Goal: Task Accomplishment & Management: Use online tool/utility

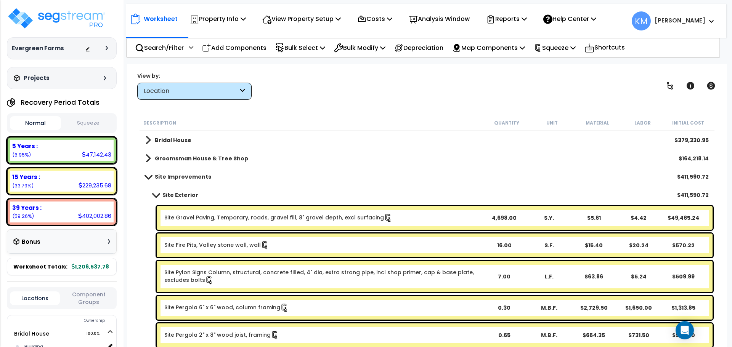
drag, startPoint x: 92, startPoint y: 130, endPoint x: 85, endPoint y: 124, distance: 8.7
click at [92, 130] on div "Normal Squeeze" at bounding box center [62, 123] width 110 height 20
click at [38, 122] on button "Normal" at bounding box center [35, 123] width 51 height 14
click at [76, 119] on button "Squeeze" at bounding box center [88, 123] width 51 height 13
click at [44, 122] on button "Normal" at bounding box center [35, 123] width 51 height 13
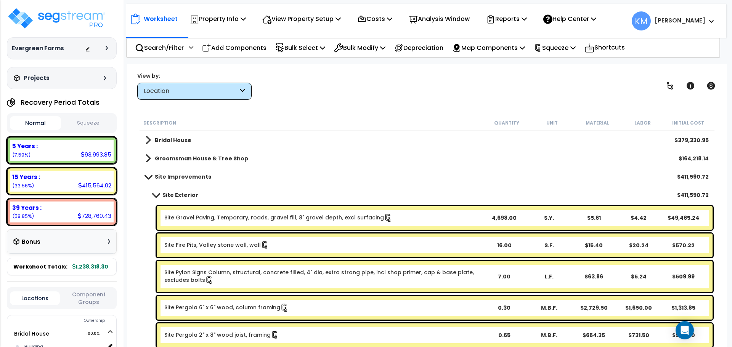
click at [82, 118] on button "Squeeze" at bounding box center [88, 123] width 51 height 13
click at [37, 119] on button "Normal" at bounding box center [35, 123] width 51 height 13
click at [82, 119] on button "Squeeze" at bounding box center [88, 123] width 51 height 13
click at [40, 121] on button "Normal" at bounding box center [35, 123] width 51 height 13
click at [78, 121] on button "Squeeze" at bounding box center [88, 123] width 51 height 13
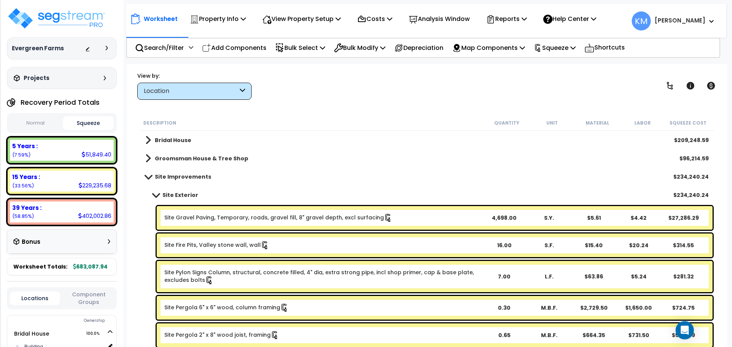
click at [47, 122] on button "Normal" at bounding box center [35, 123] width 51 height 13
click at [235, 18] on p "Property Info" at bounding box center [218, 19] width 56 height 10
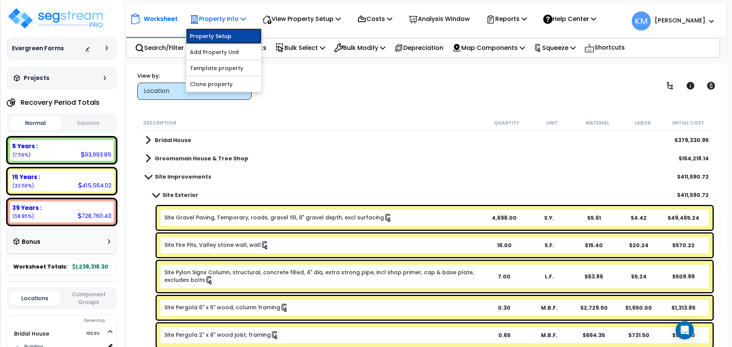
click at [233, 38] on link "Property Setup" at bounding box center [223, 36] width 75 height 15
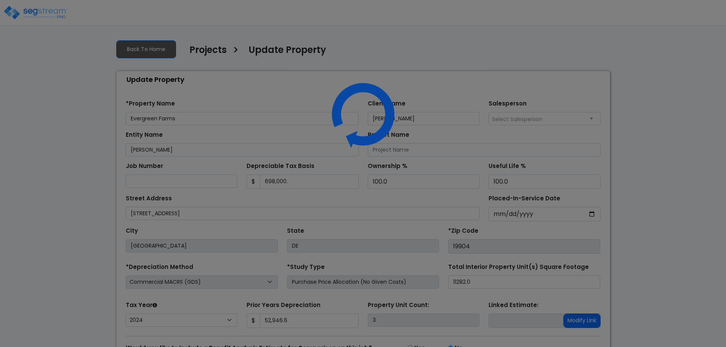
select select "2024"
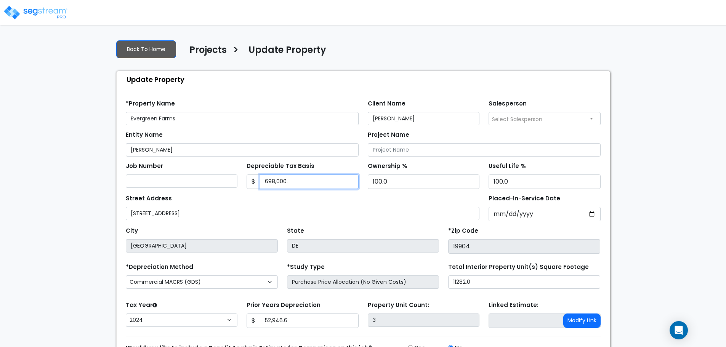
drag, startPoint x: 306, startPoint y: 180, endPoint x: 228, endPoint y: 181, distance: 78.1
click at [228, 181] on div "Job Number Depreciable Tax Basis $ 698,000. Ownership % 100.0" at bounding box center [363, 173] width 484 height 32
click at [340, 173] on div "Depreciable Tax Basis $ 729500." at bounding box center [303, 174] width 112 height 29
click at [332, 179] on input "729500." at bounding box center [309, 182] width 99 height 14
type input "729500.00"
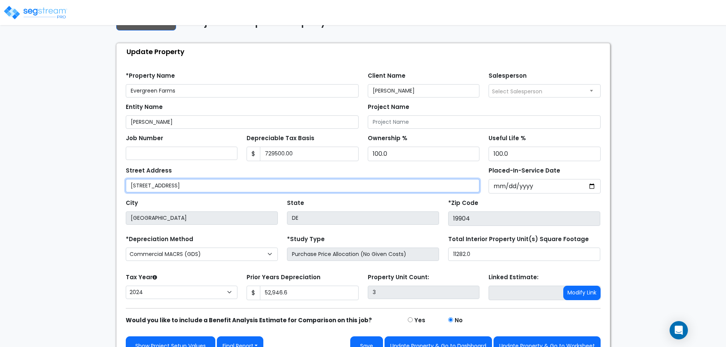
scroll to position [43, 0]
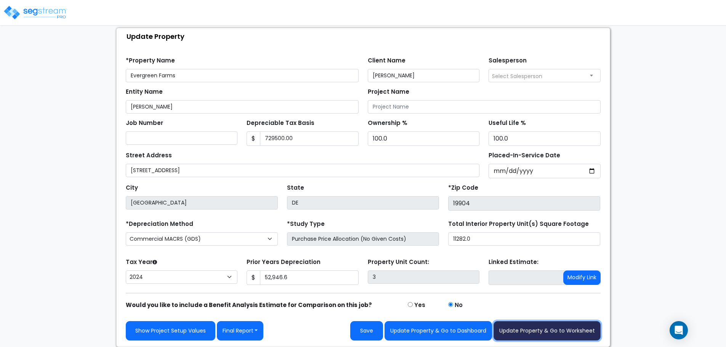
click at [533, 327] on button "Update Property & Go to Worksheet" at bounding box center [546, 330] width 107 height 19
type input "52946.6"
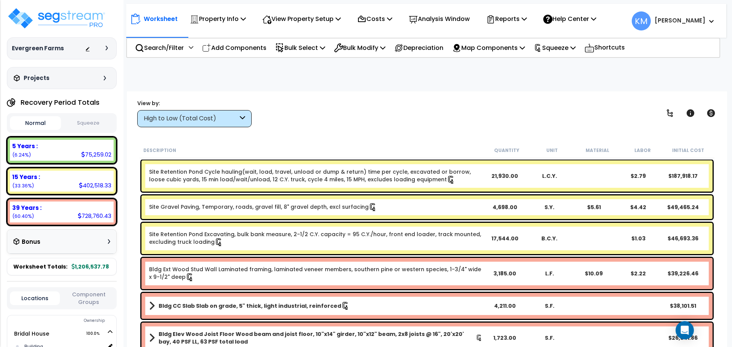
click at [86, 125] on button "Squeeze" at bounding box center [88, 123] width 51 height 13
click at [567, 54] on div "Squeeze" at bounding box center [554, 48] width 42 height 18
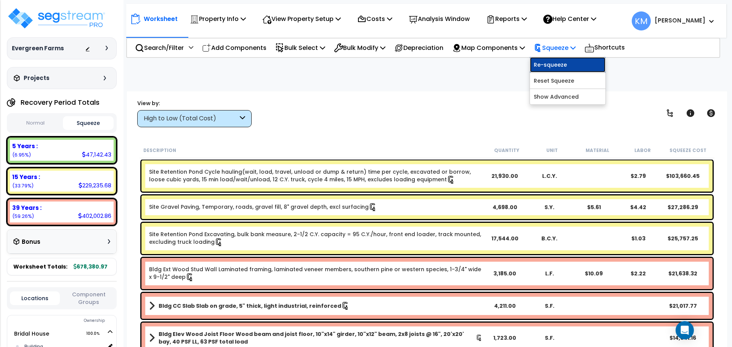
click at [584, 64] on link "Re-squeeze" at bounding box center [567, 64] width 75 height 15
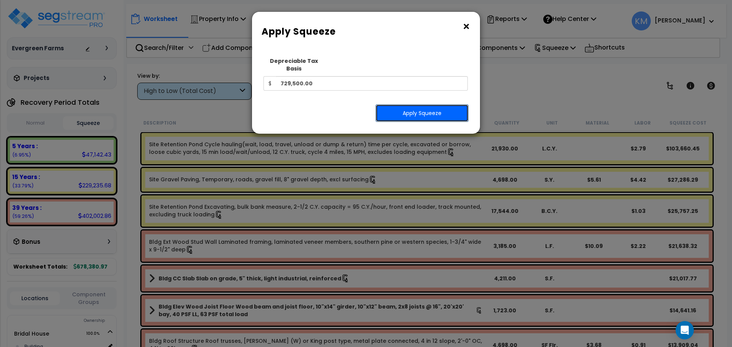
click at [432, 104] on button "Apply Squeeze" at bounding box center [421, 113] width 93 height 18
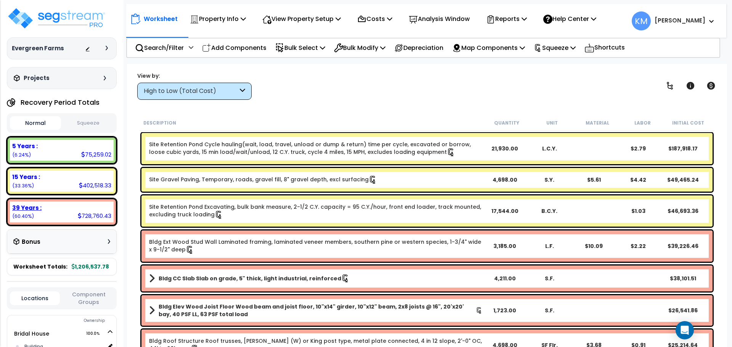
click at [45, 202] on div "39 Years : 728,760.43 (60.40%)" at bounding box center [62, 212] width 104 height 21
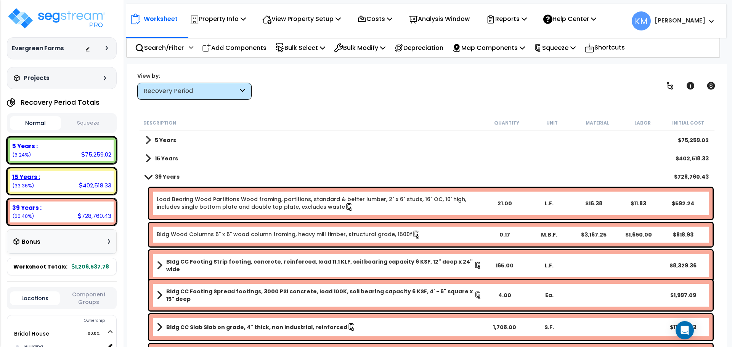
click at [40, 175] on div "15 Years :" at bounding box center [61, 177] width 99 height 8
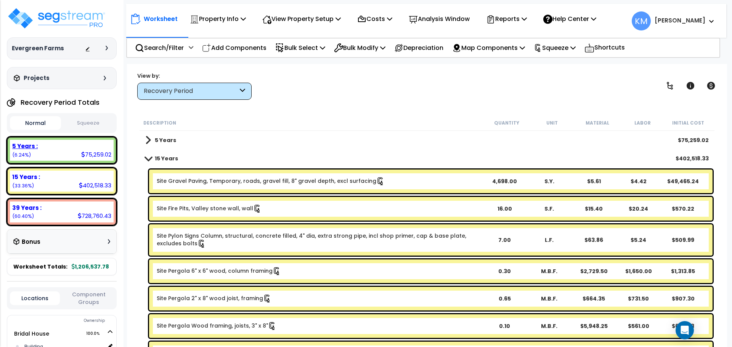
click at [40, 143] on div "5 Years :" at bounding box center [61, 146] width 99 height 8
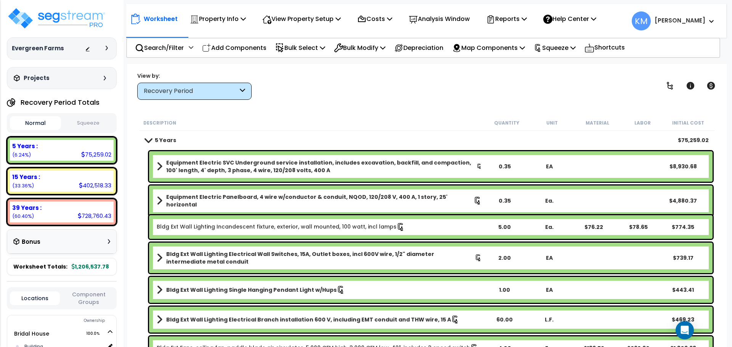
click at [85, 123] on button "Squeeze" at bounding box center [88, 123] width 51 height 13
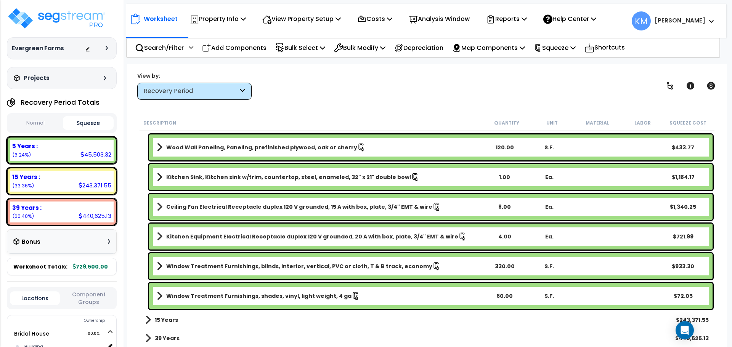
scroll to position [34, 0]
click at [221, 320] on div "15 Years $243,371.55" at bounding box center [426, 320] width 571 height 18
click at [152, 322] on link "15 Years" at bounding box center [161, 320] width 33 height 11
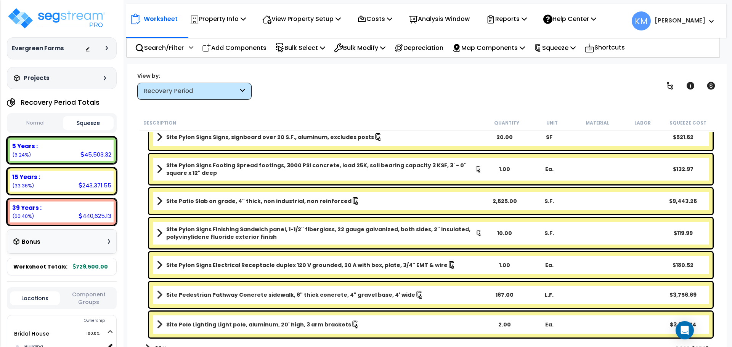
scroll to position [2165, 0]
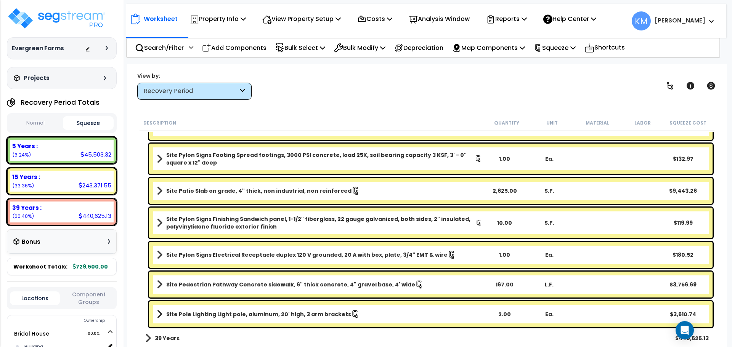
click at [33, 122] on button "Normal" at bounding box center [35, 123] width 51 height 13
click at [73, 125] on button "Squeeze" at bounding box center [88, 123] width 51 height 13
click at [40, 125] on button "Normal" at bounding box center [35, 123] width 51 height 13
click at [99, 127] on button "Squeeze" at bounding box center [88, 123] width 51 height 13
drag, startPoint x: 181, startPoint y: 333, endPoint x: 184, endPoint y: 330, distance: 4.6
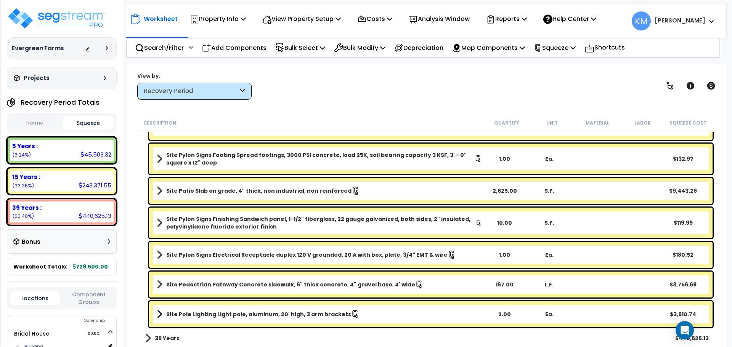
click at [181, 333] on div "39 Years $440,625.13" at bounding box center [426, 338] width 571 height 18
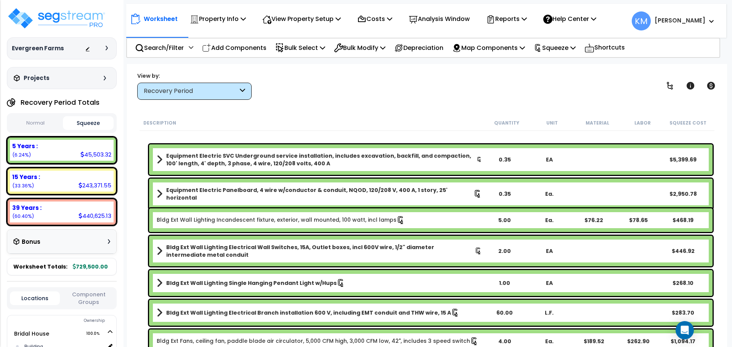
scroll to position [0, 0]
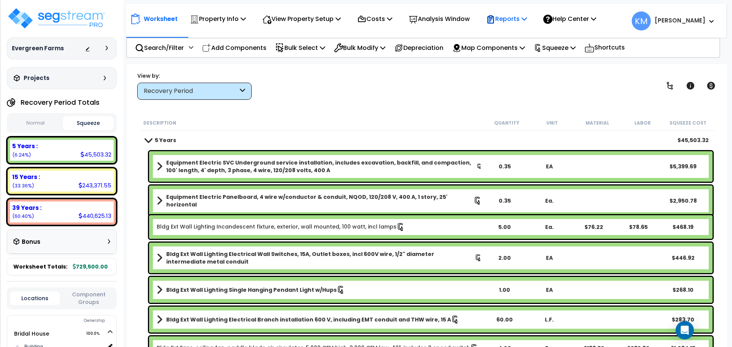
click at [526, 22] on p "Reports" at bounding box center [506, 19] width 41 height 10
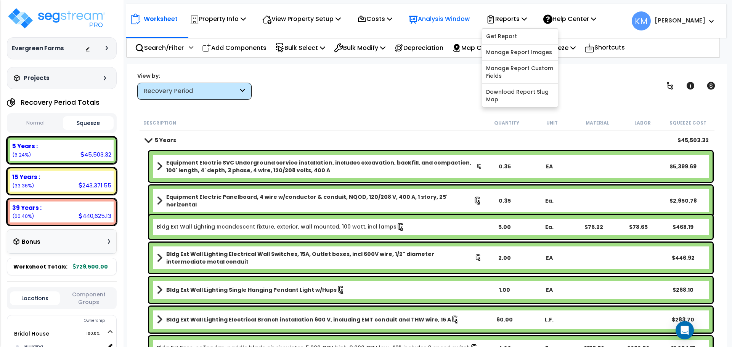
click at [460, 19] on p "Analysis Window" at bounding box center [438, 19] width 61 height 10
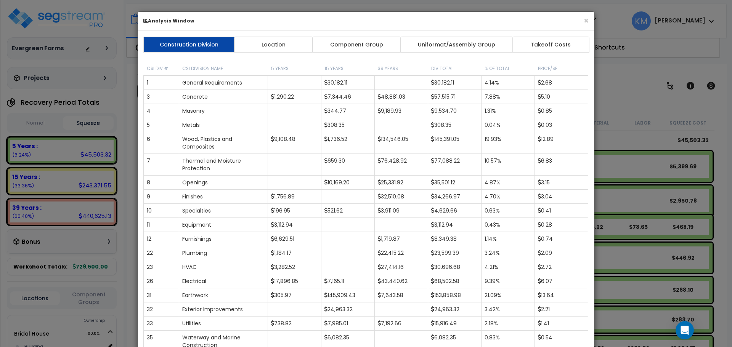
click at [280, 53] on div "Construction Division Location Component Group Uniformat/Assembly Group Takeoff…" at bounding box center [366, 227] width 456 height 393
click at [330, 50] on link "Component Group" at bounding box center [356, 45] width 88 height 16
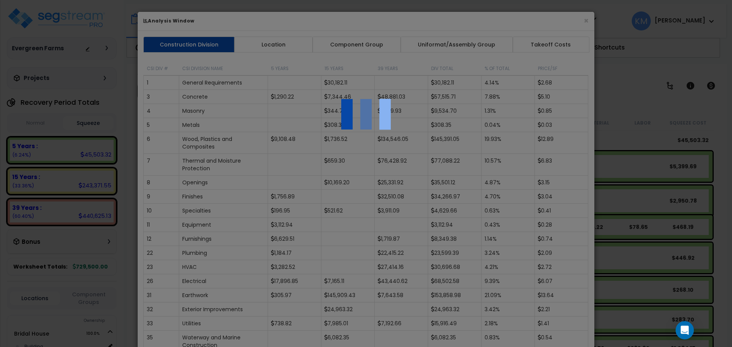
click at [269, 50] on div at bounding box center [366, 173] width 732 height 347
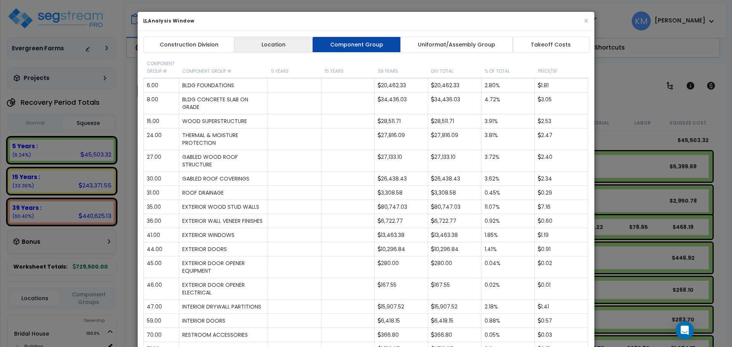
click at [269, 48] on link "Location" at bounding box center [273, 45] width 79 height 16
